Goal: Find specific page/section: Find specific page/section

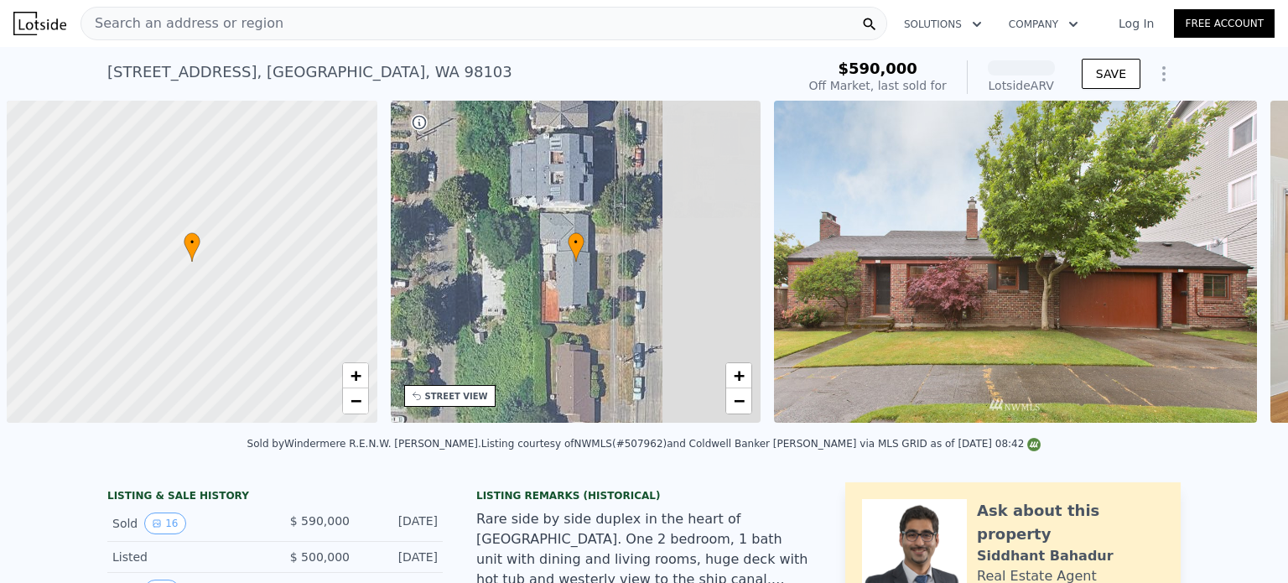
scroll to position [0, 7]
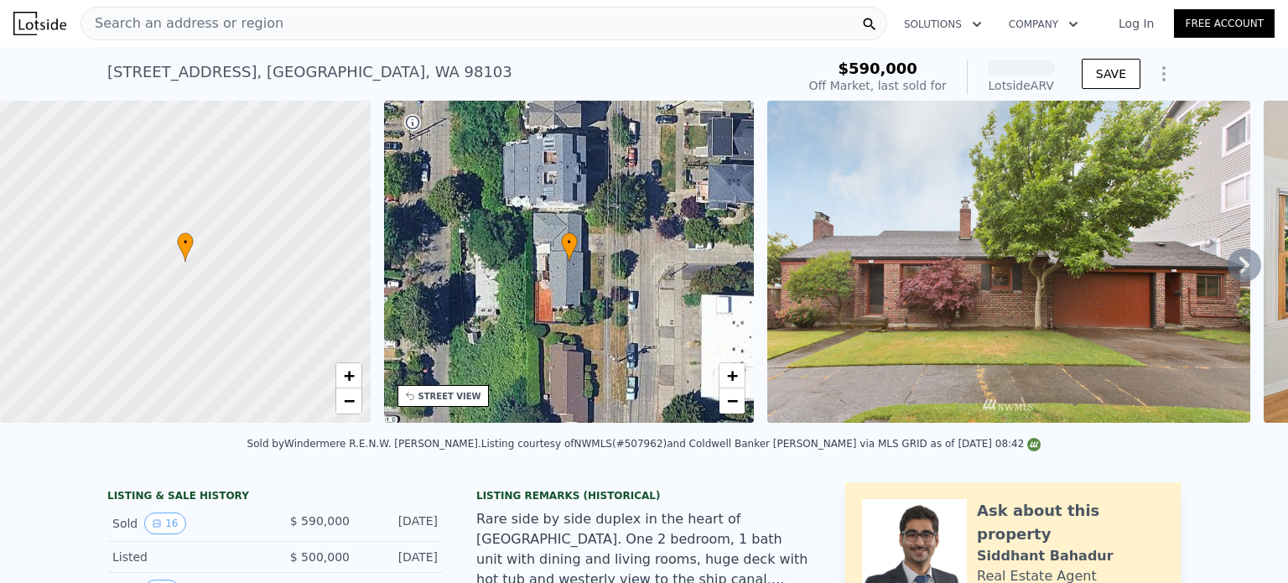
click at [403, 30] on div "Search an address or region" at bounding box center [484, 24] width 807 height 34
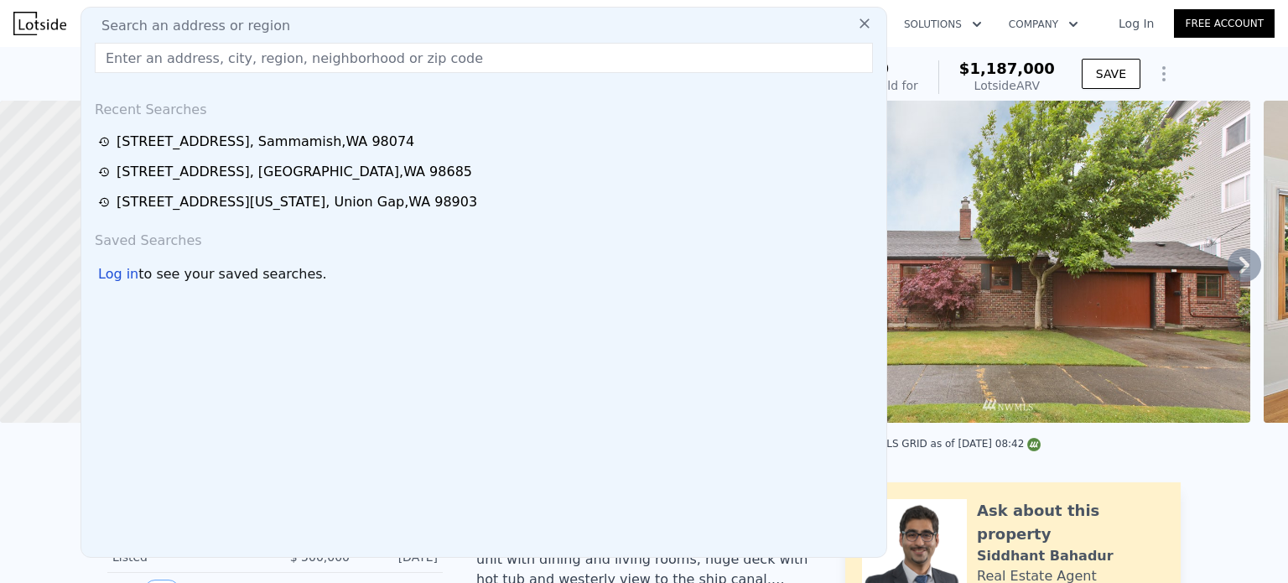
type input "[STREET_ADDRESS]"
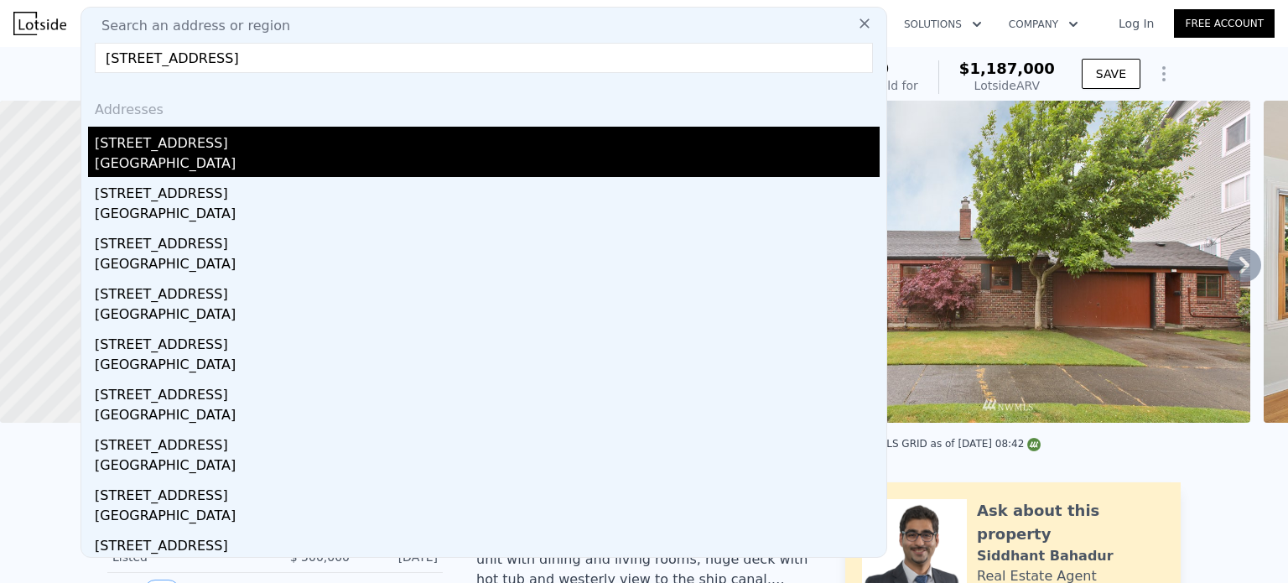
click at [240, 157] on div "[GEOGRAPHIC_DATA]" at bounding box center [487, 165] width 785 height 23
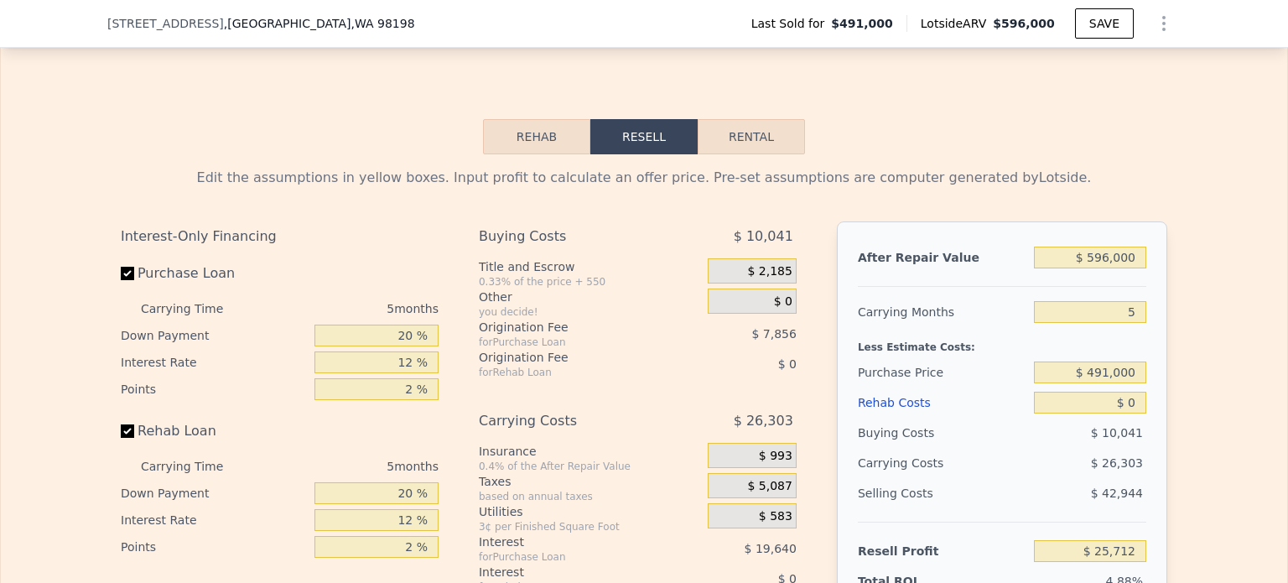
scroll to position [2454, 0]
click at [561, 156] on button "Rehab" at bounding box center [536, 138] width 107 height 35
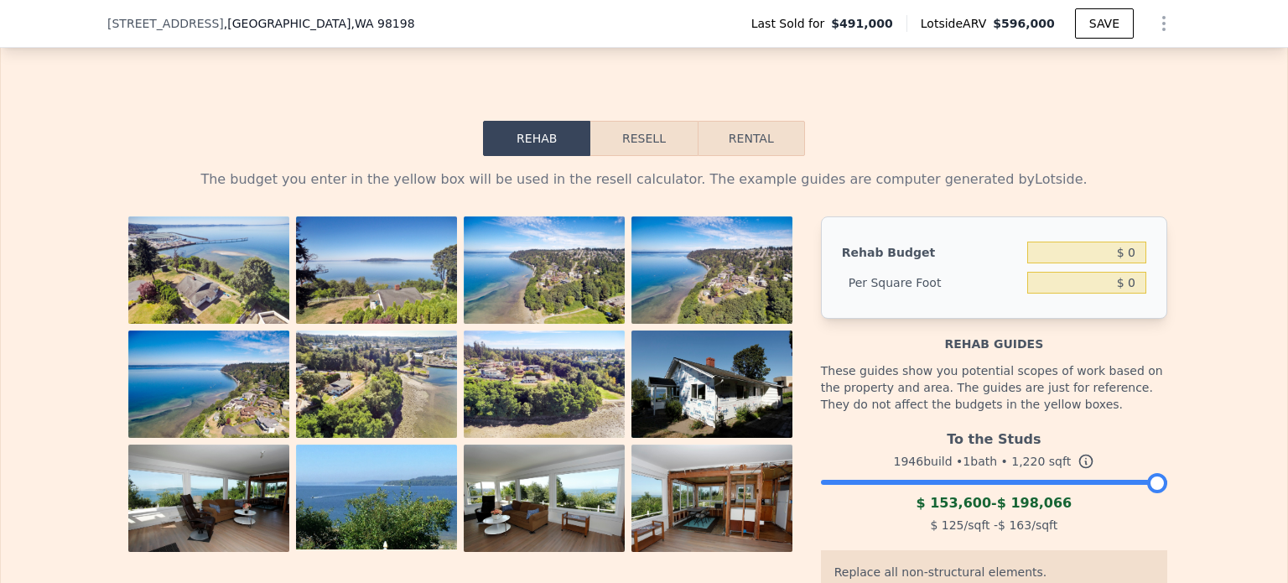
click at [903, 483] on div at bounding box center [994, 478] width 346 height 10
click at [997, 483] on div at bounding box center [994, 478] width 346 height 10
